Goal: Task Accomplishment & Management: Complete application form

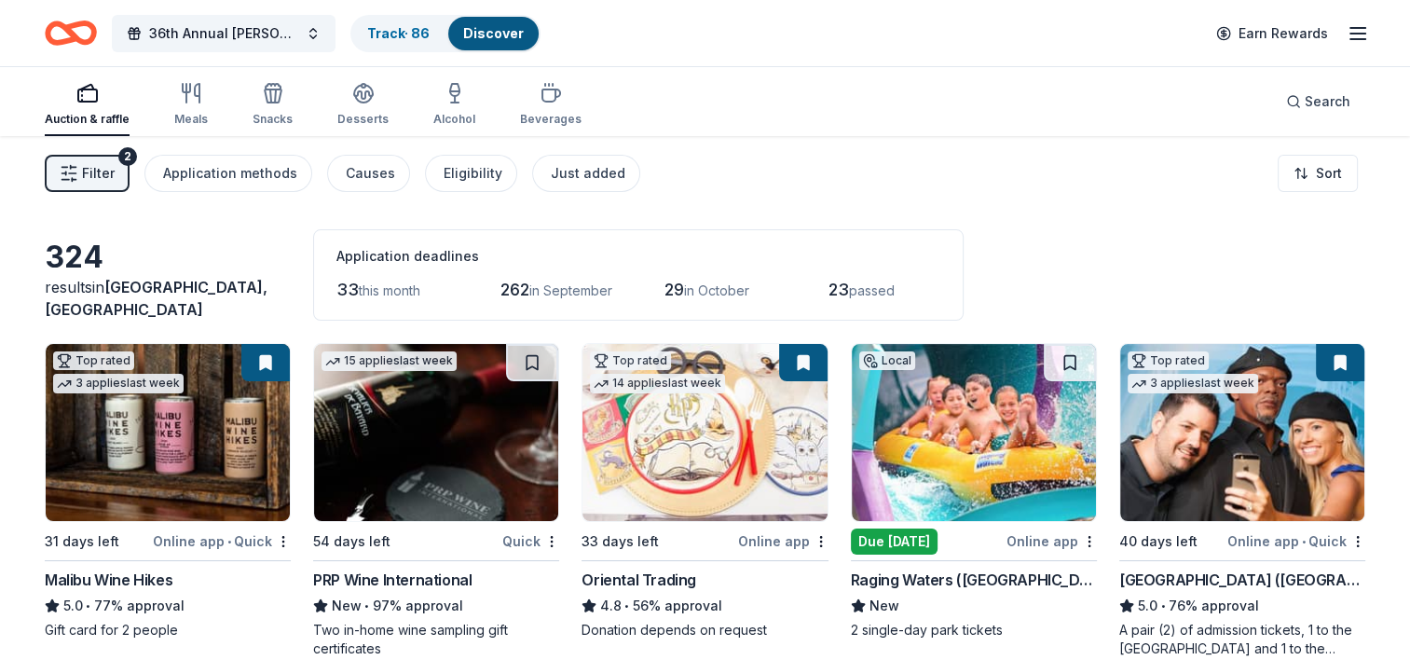
click at [402, 291] on span "this month" at bounding box center [390, 290] width 62 height 16
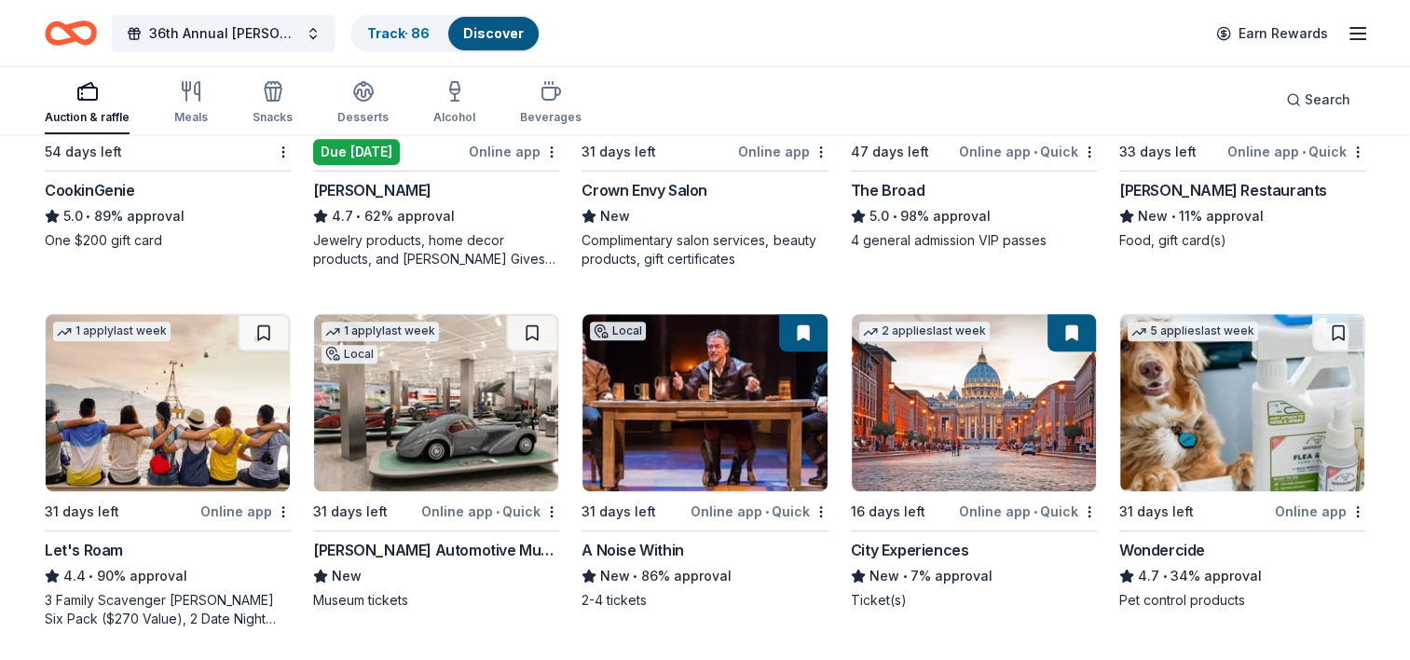
scroll to position [767, 0]
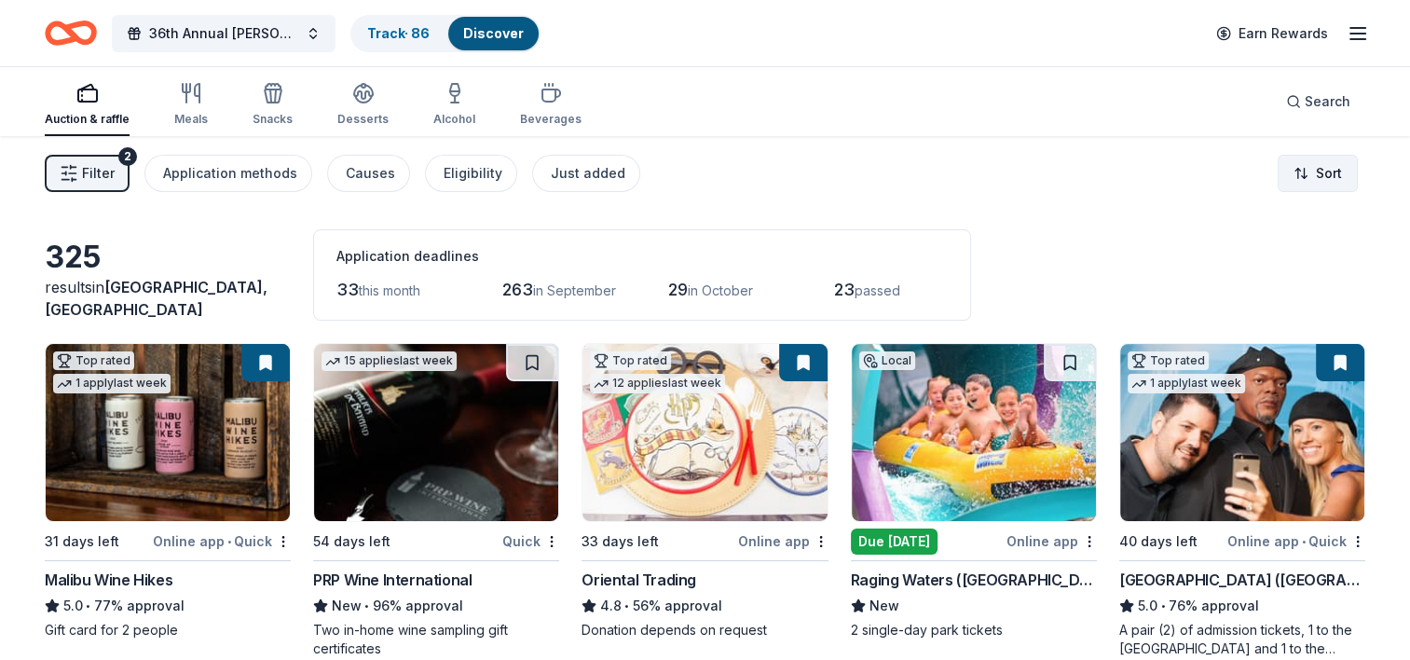
click at [1305, 158] on html "36th Annual [PERSON_NAME] & Diamonds Gala Track · 86 Discover Earn Rewards Auct…" at bounding box center [705, 330] width 1410 height 660
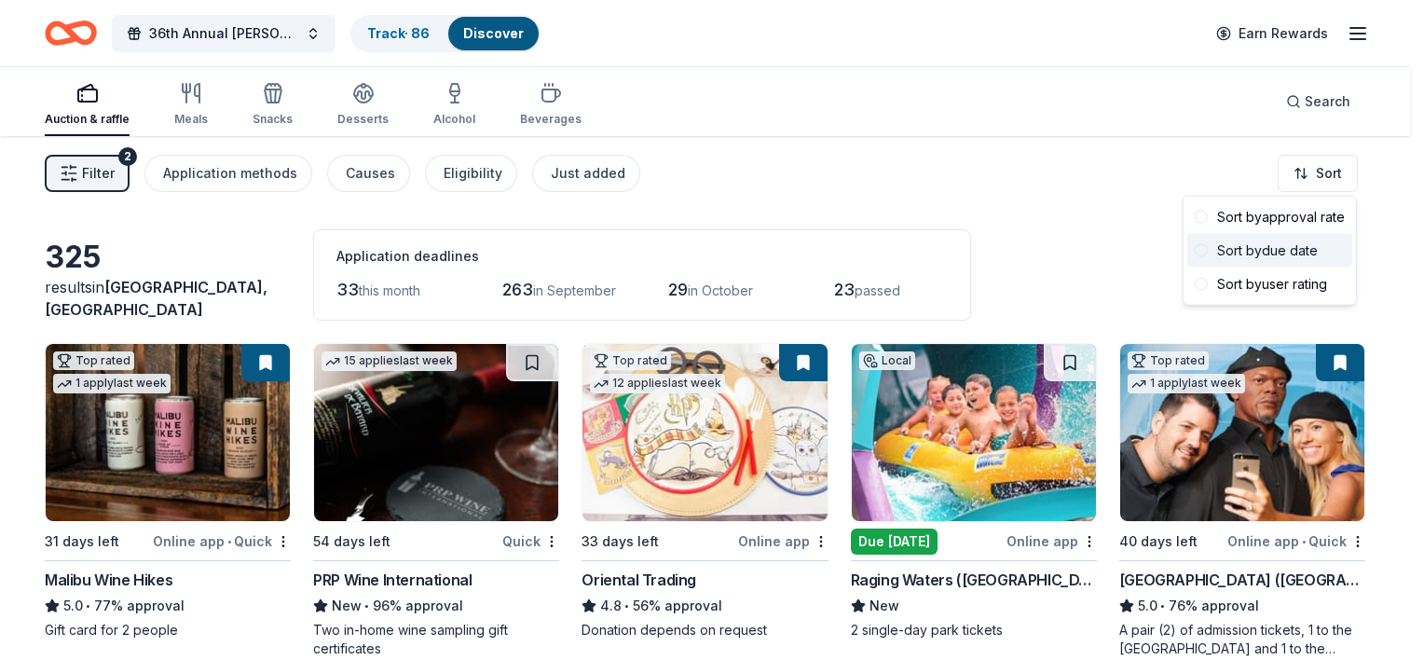
click at [1290, 254] on div "Sort by due date" at bounding box center [1270, 251] width 165 height 34
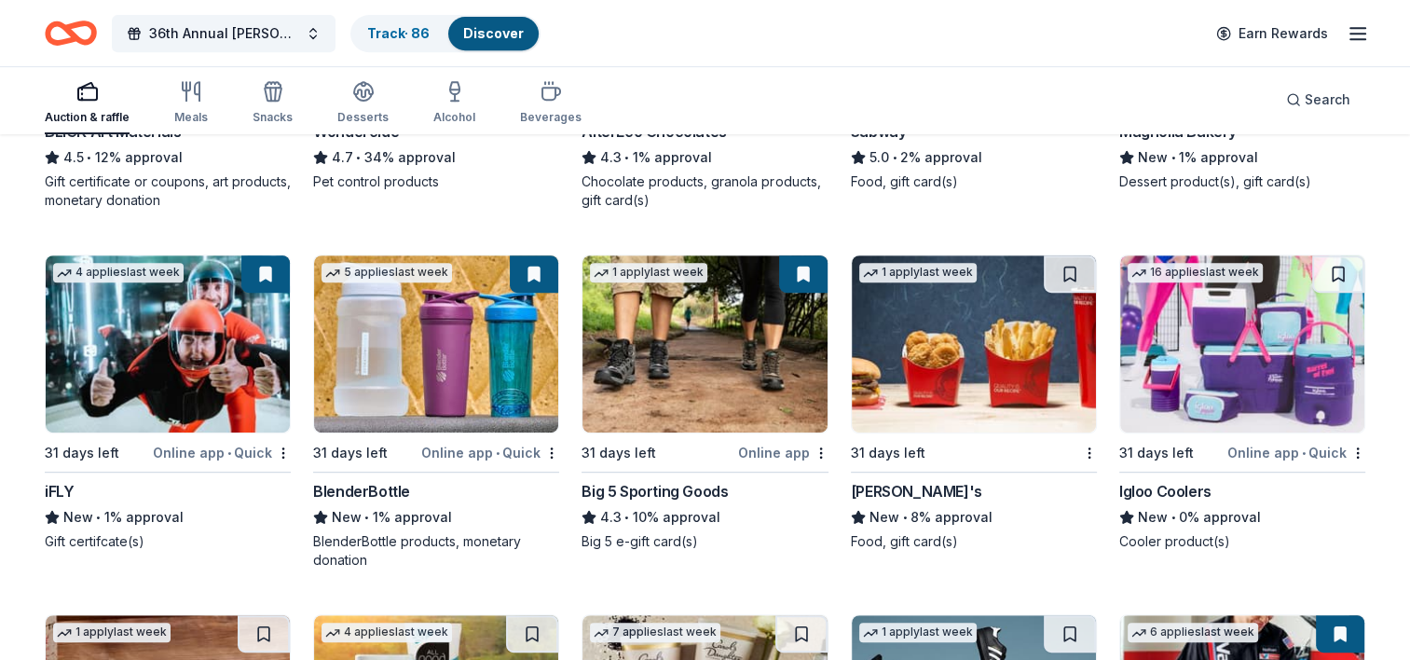
scroll to position [7912, 0]
click at [652, 494] on div "Big 5 Sporting Goods" at bounding box center [655, 490] width 146 height 22
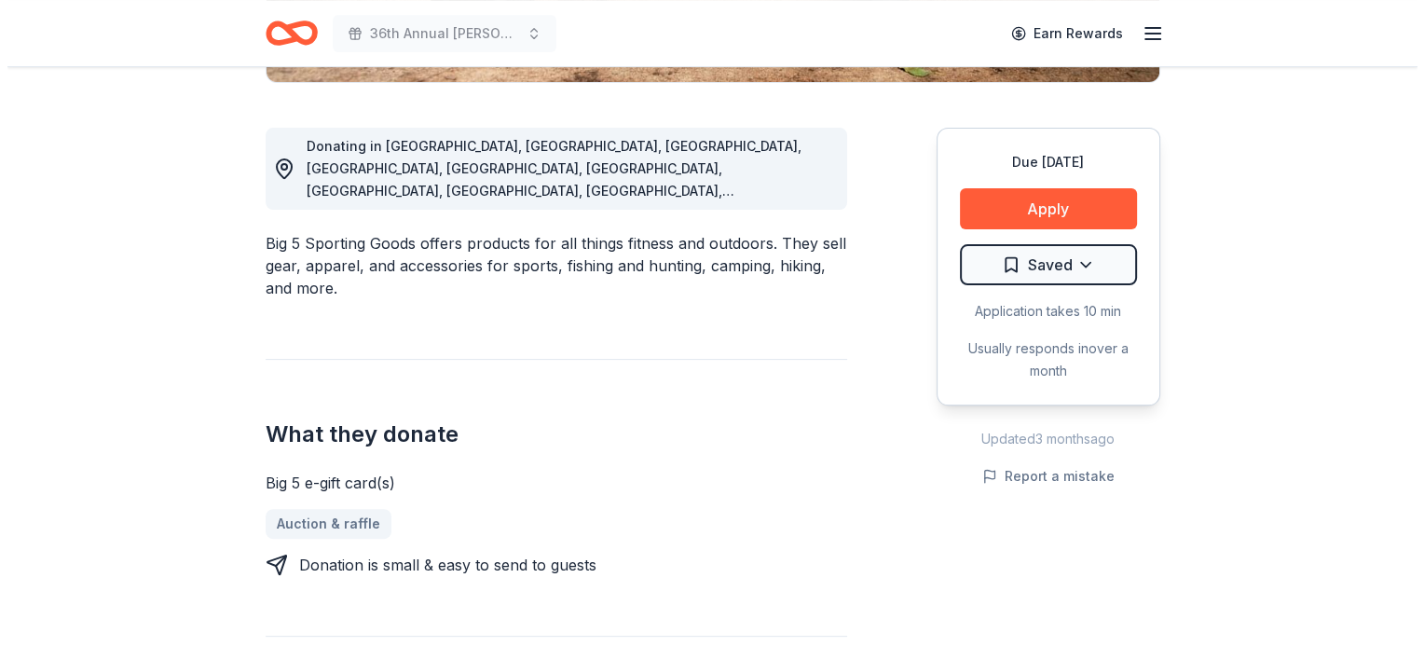
scroll to position [485, 0]
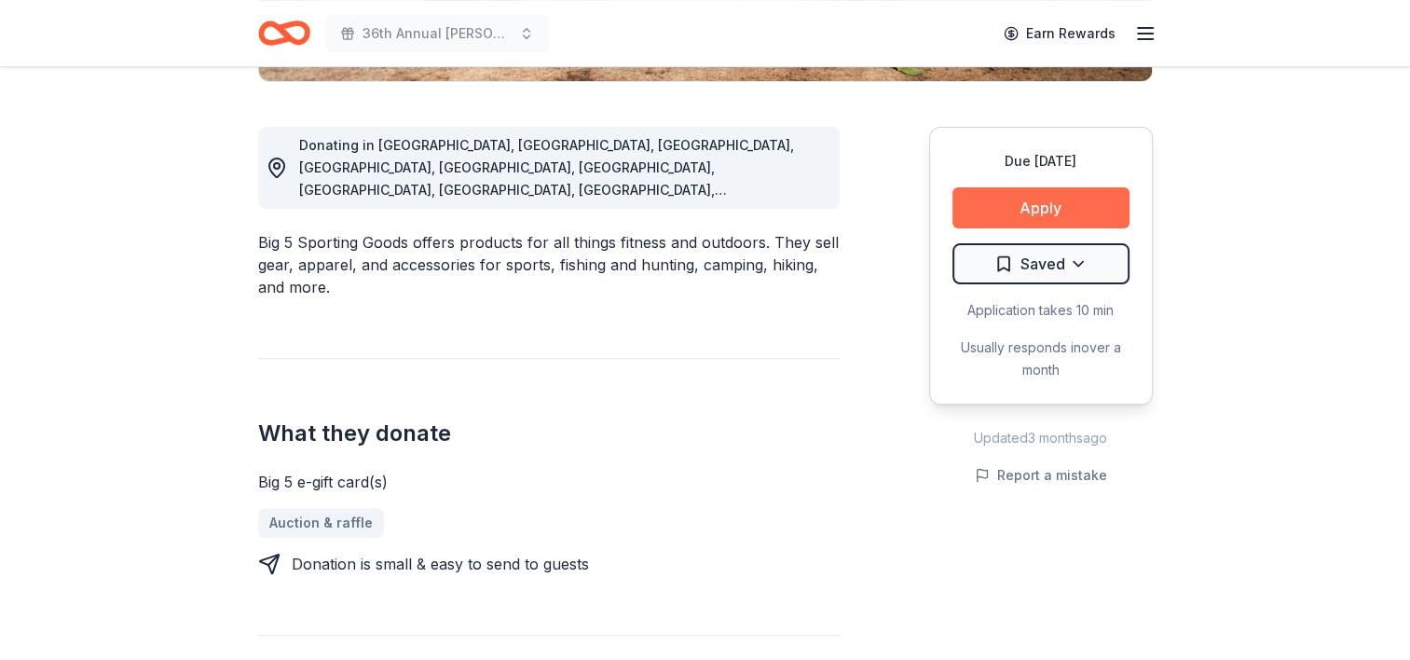
click at [1038, 212] on button "Apply" at bounding box center [1041, 207] width 177 height 41
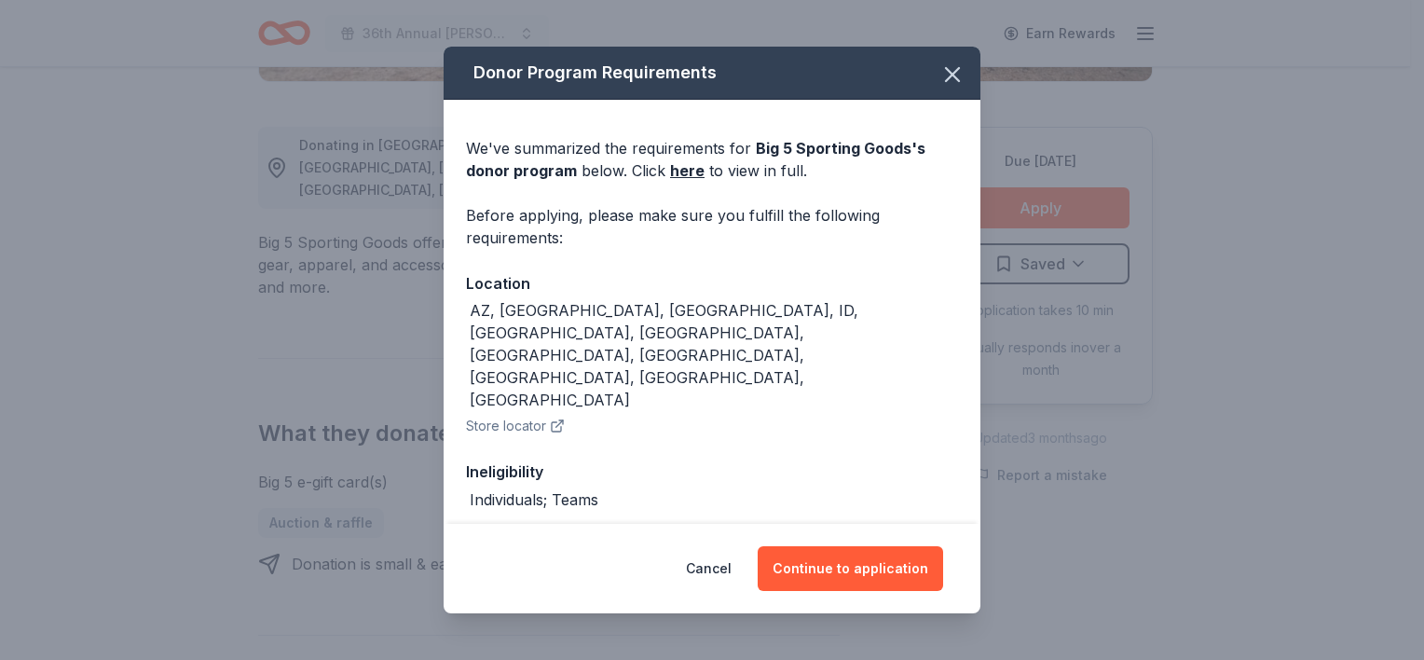
scroll to position [68, 0]
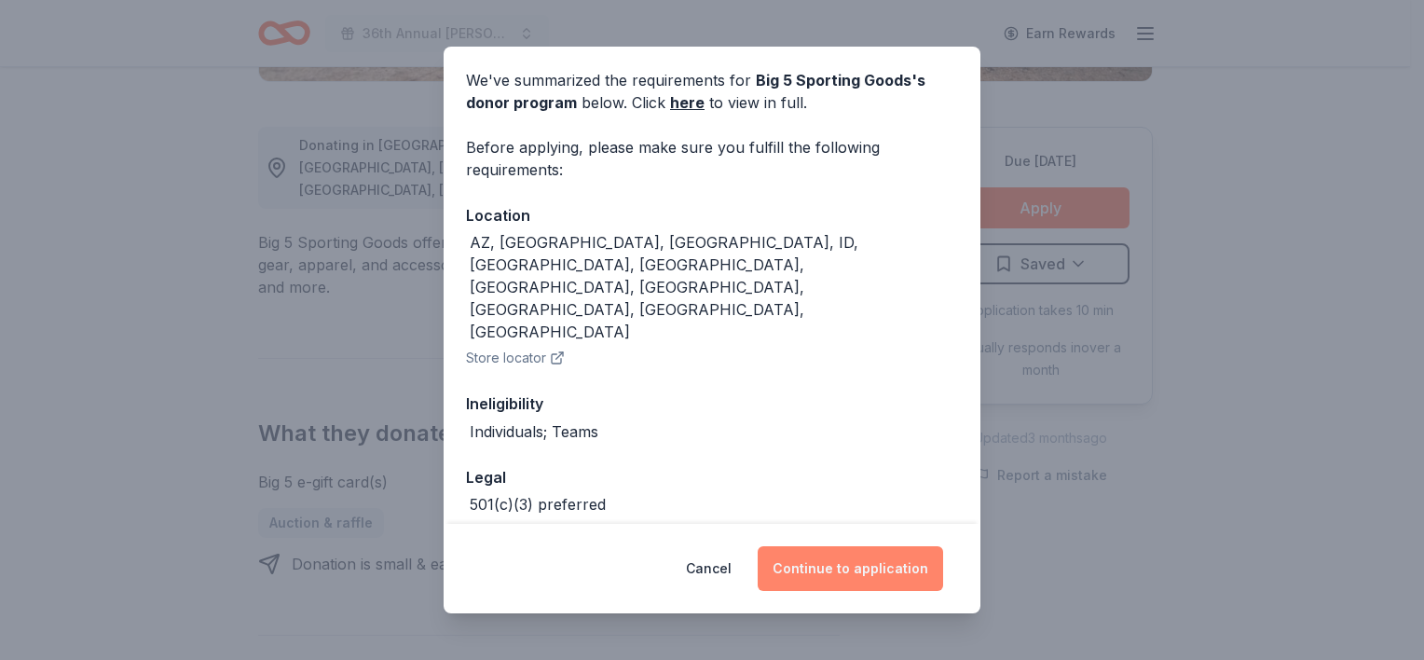
click at [870, 566] on button "Continue to application" at bounding box center [850, 568] width 185 height 45
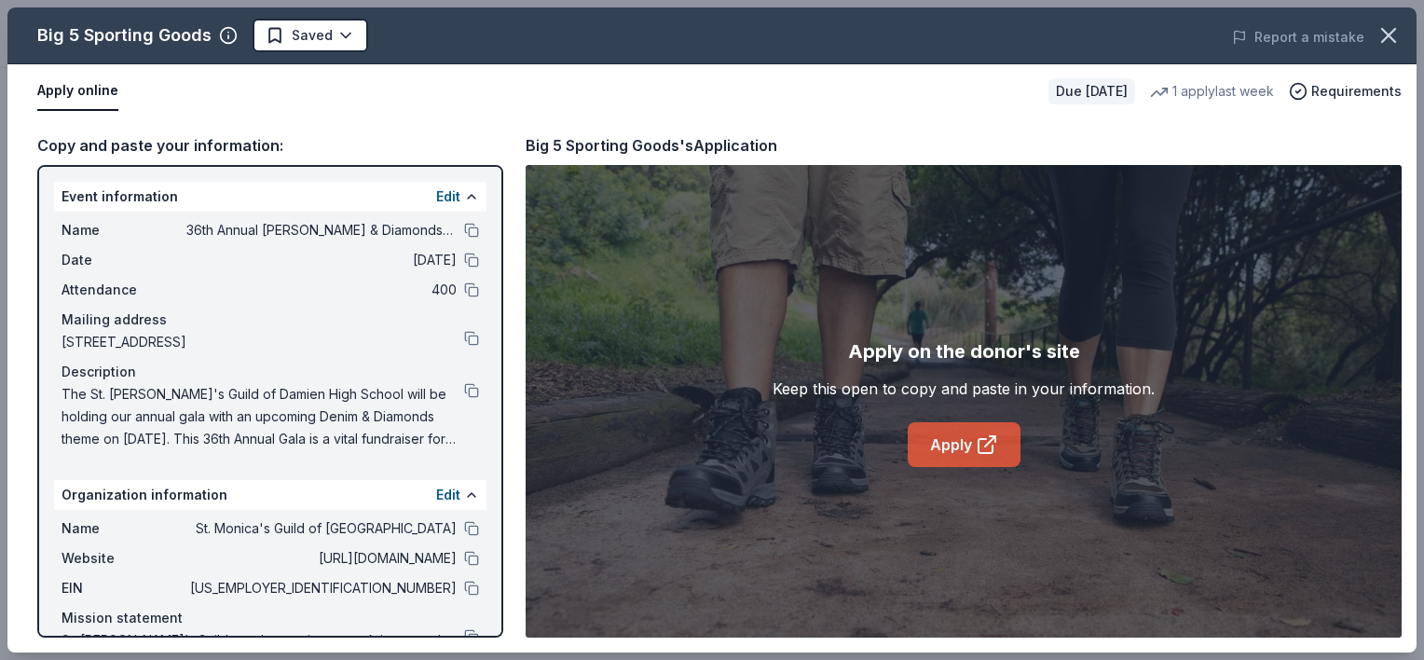
click at [949, 451] on link "Apply" at bounding box center [964, 444] width 113 height 45
